Goal: Transaction & Acquisition: Purchase product/service

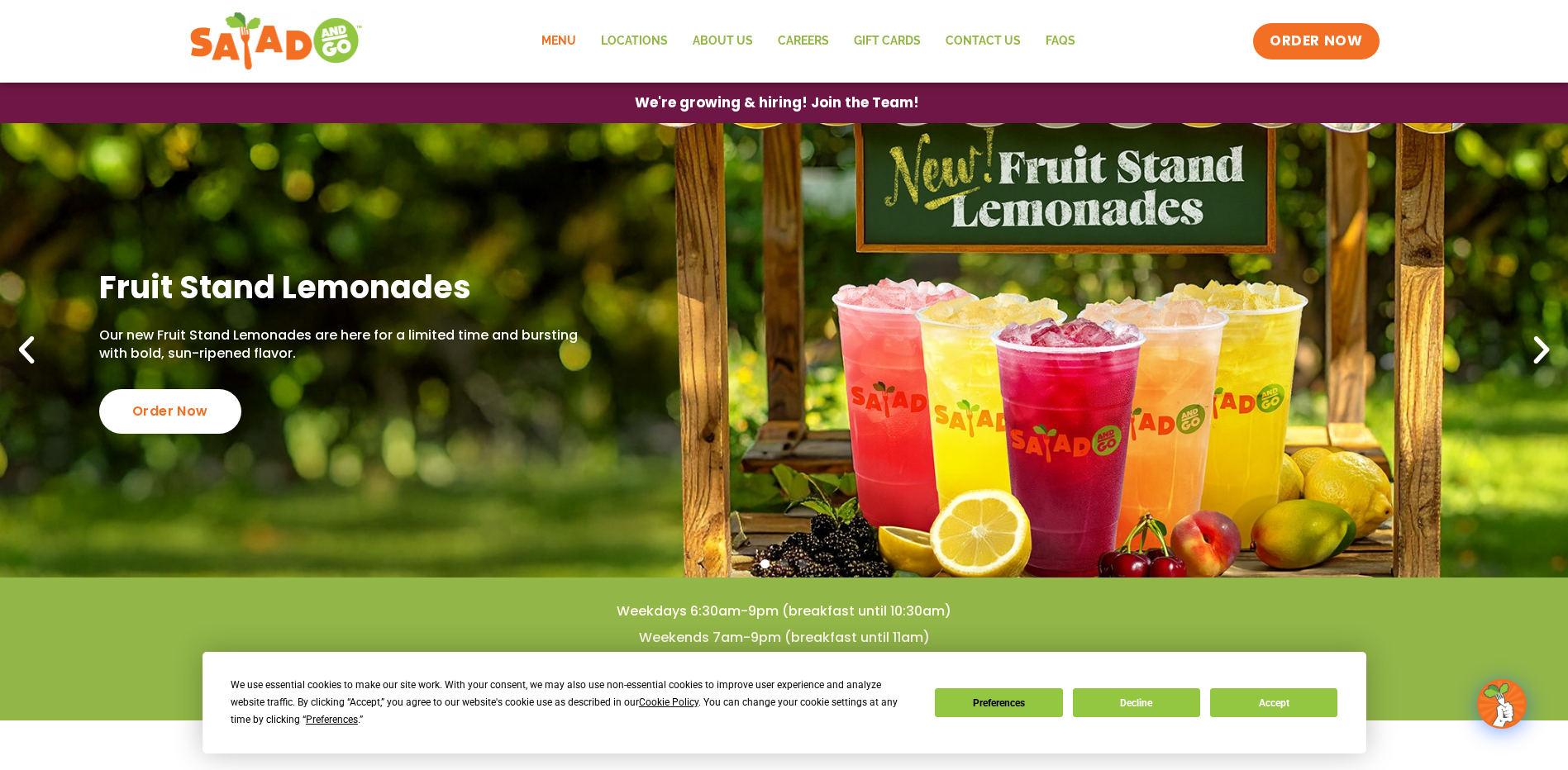
drag, startPoint x: 564, startPoint y: 38, endPoint x: 591, endPoint y: 33, distance: 27.5
click at [564, 38] on link "Menu" at bounding box center [558, 41] width 60 height 38
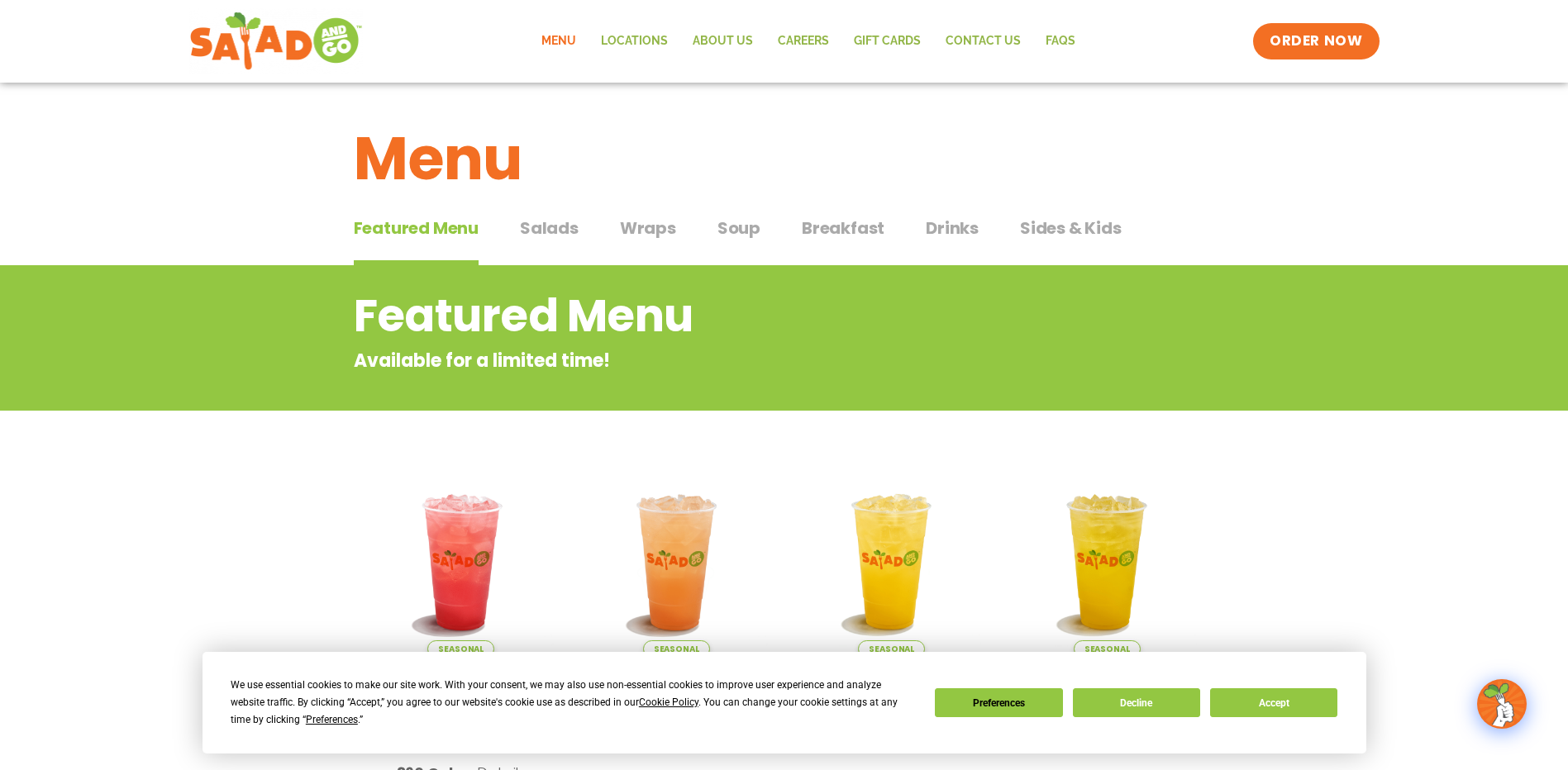
click at [646, 229] on span "Wraps" at bounding box center [648, 228] width 57 height 25
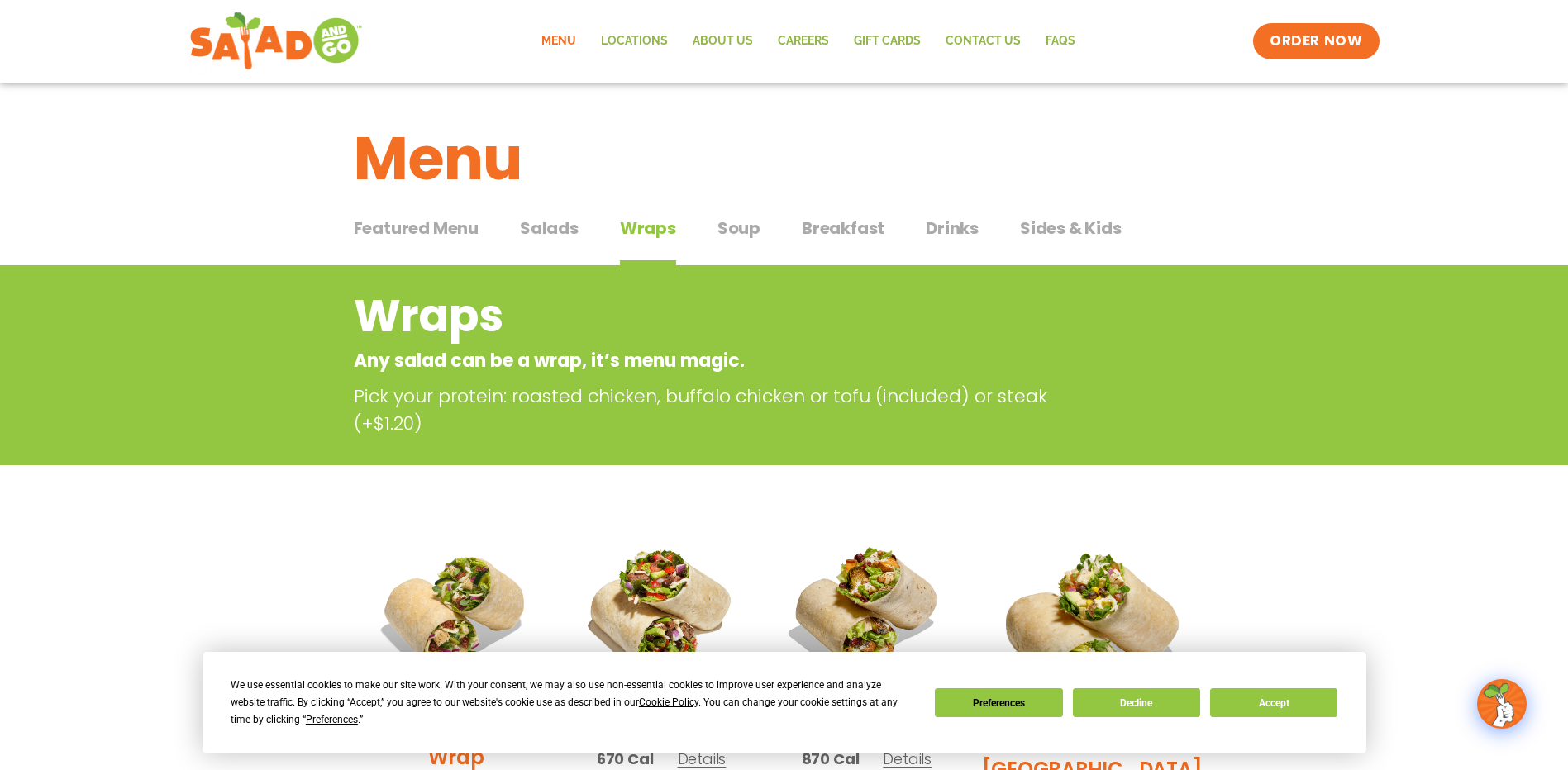
click at [568, 222] on span "Salads" at bounding box center [549, 228] width 59 height 25
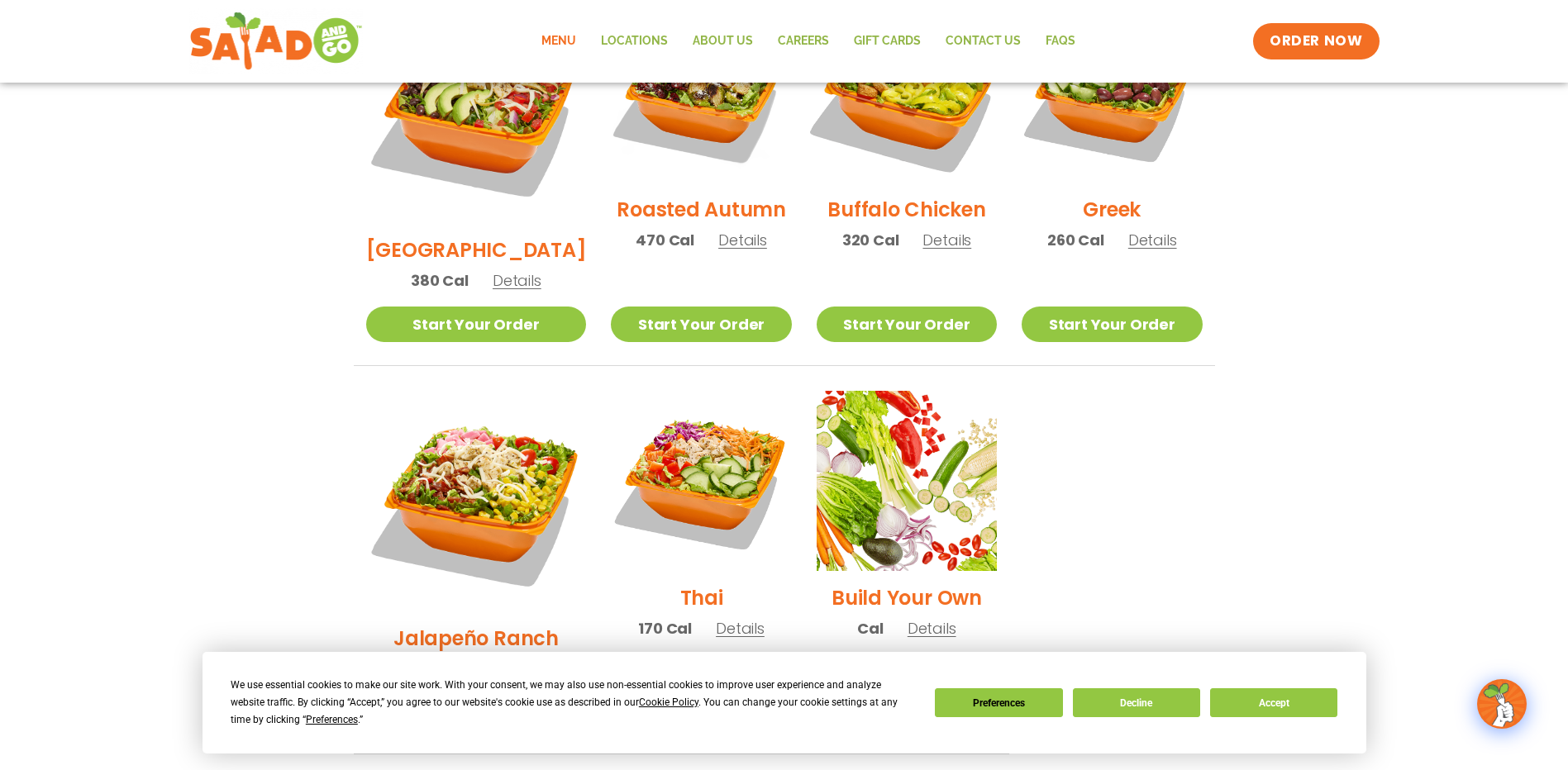
scroll to position [992, 0]
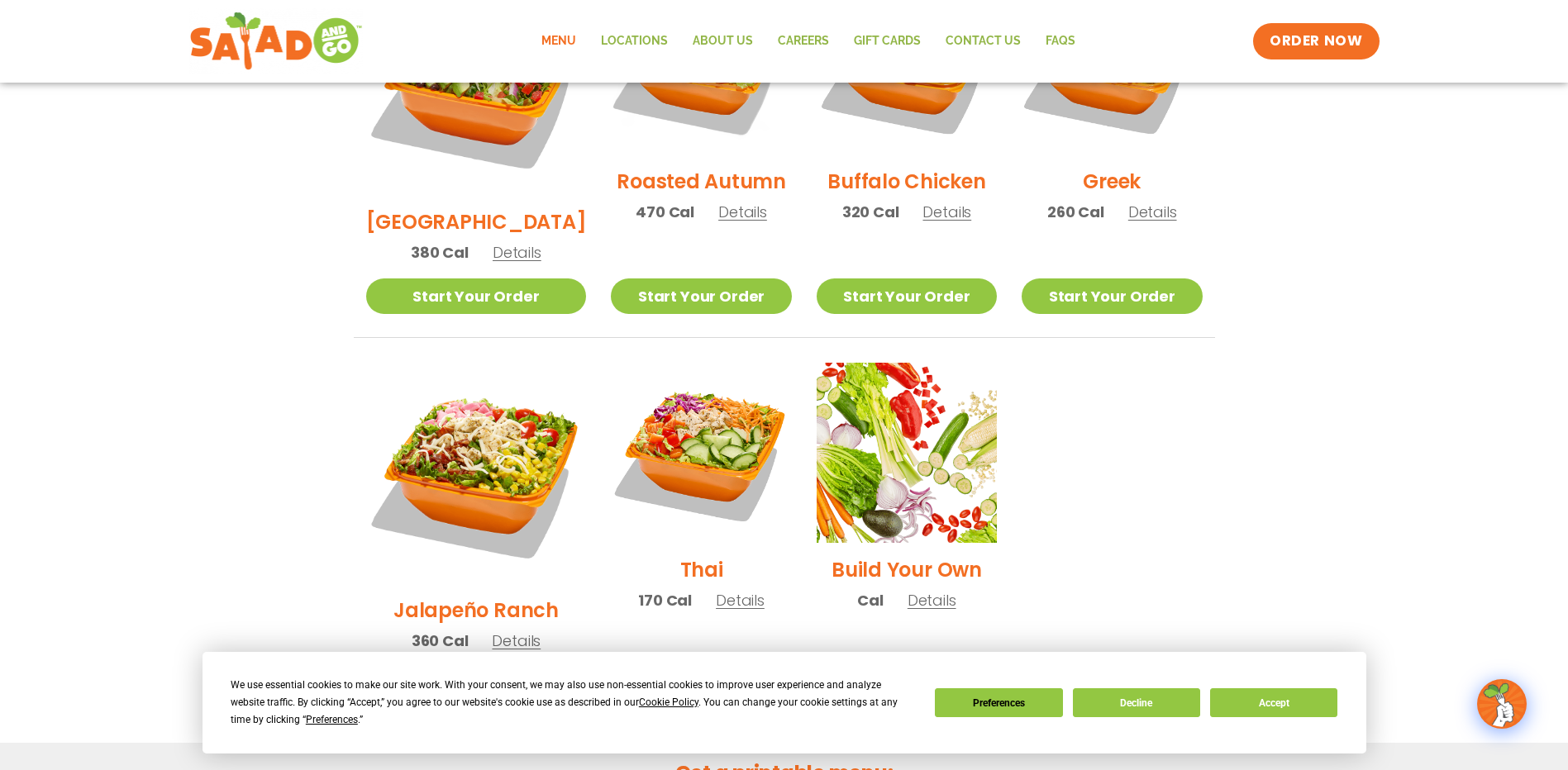
click at [872, 667] on link "Start Your Order" at bounding box center [906, 685] width 180 height 36
